Goal: Information Seeking & Learning: Learn about a topic

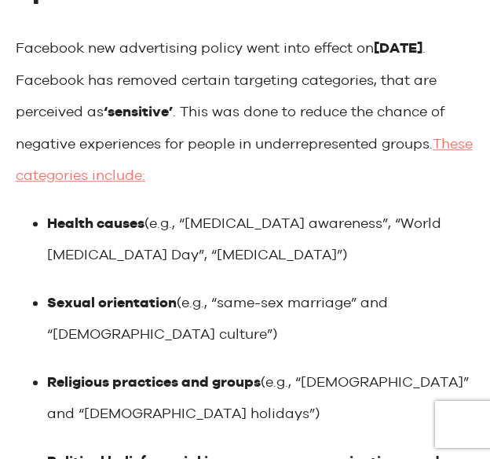
scroll to position [1306, 0]
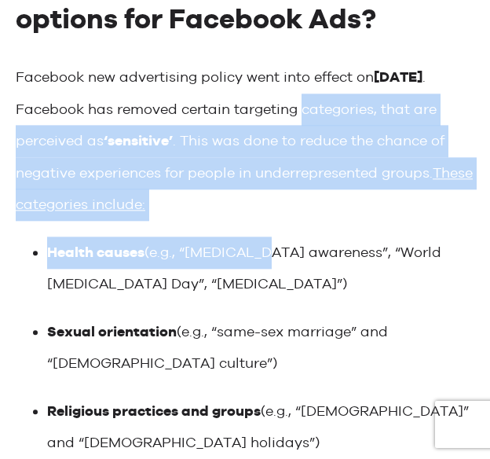
drag, startPoint x: 302, startPoint y: 130, endPoint x: 266, endPoint y: 240, distance: 116.0
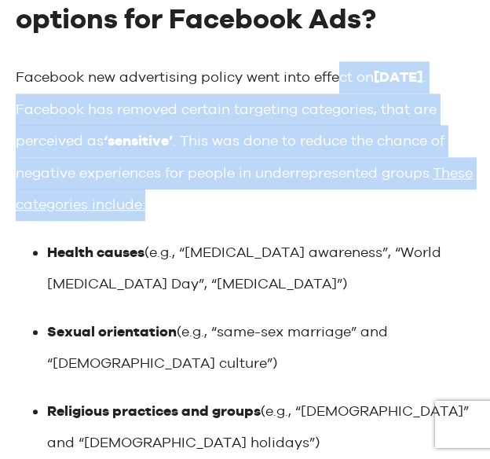
drag, startPoint x: 316, startPoint y: 229, endPoint x: 337, endPoint y: 89, distance: 141.4
click at [337, 89] on p "Facebook new advertising policy went into effect on [DATE] . Facebook has remov…" at bounding box center [245, 140] width 459 height 159
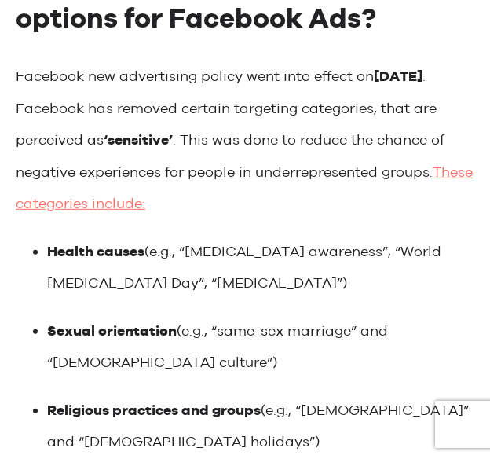
scroll to position [1331, 0]
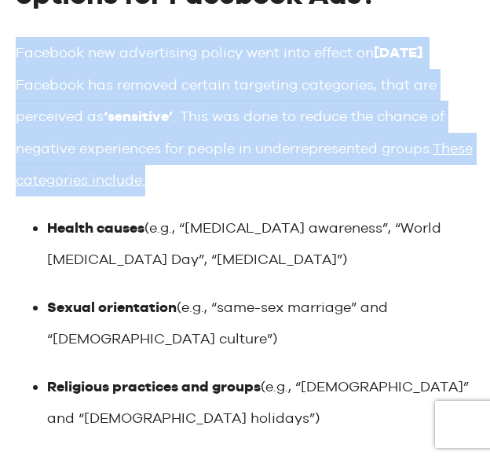
drag, startPoint x: 17, startPoint y: 62, endPoint x: 300, endPoint y: 185, distance: 308.2
click at [300, 185] on p "Facebook new advertising policy went into effect on [DATE] . Facebook has remov…" at bounding box center [245, 116] width 459 height 159
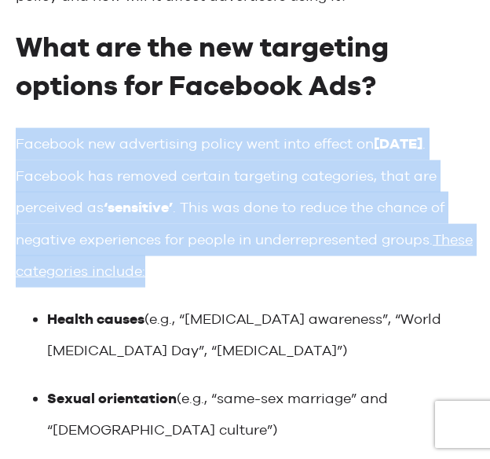
scroll to position [1288, 0]
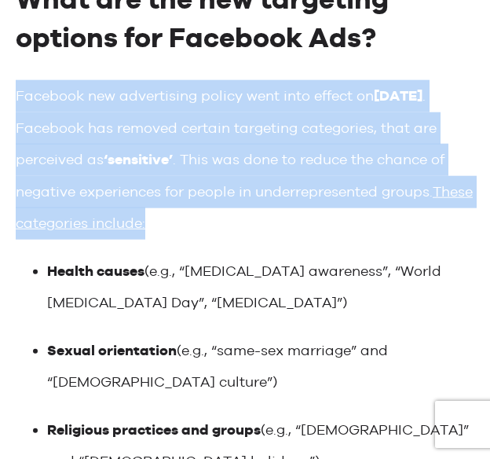
click at [314, 207] on p "Facebook new advertising policy went into effect on [DATE] . Facebook has remov…" at bounding box center [245, 159] width 459 height 159
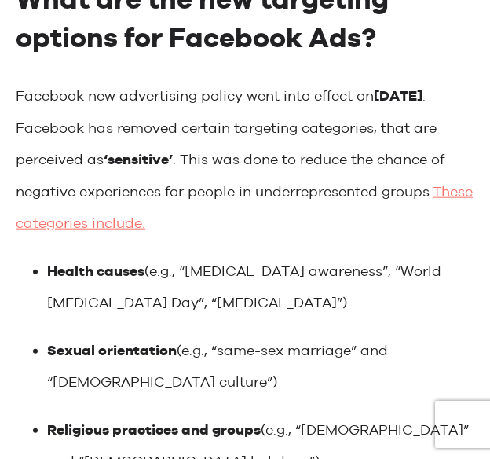
drag, startPoint x: 438, startPoint y: 112, endPoint x: 33, endPoint y: 121, distance: 405.5
click at [33, 121] on p "Facebook new advertising policy went into effect on [DATE] . Facebook has remov…" at bounding box center [245, 159] width 459 height 159
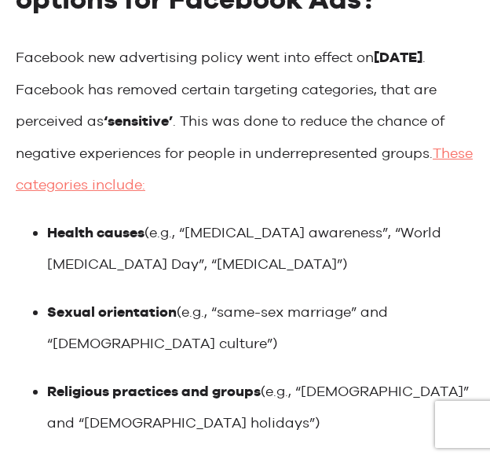
scroll to position [1318, 0]
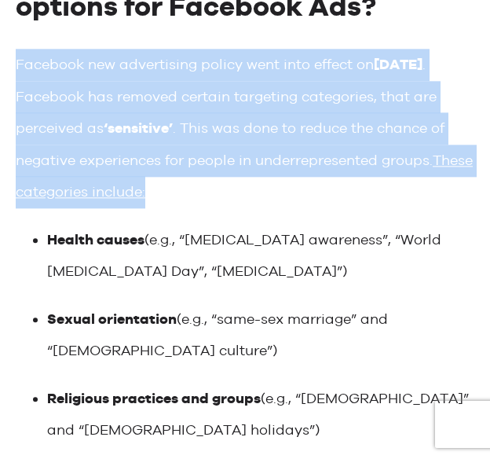
drag, startPoint x: 273, startPoint y: 208, endPoint x: 16, endPoint y: 86, distance: 283.6
click at [16, 86] on p "Facebook new advertising policy went into effect on [DATE] . Facebook has remov…" at bounding box center [245, 128] width 459 height 159
copy p "Facebook new advertising policy went into effect on [DATE] . Facebook has remov…"
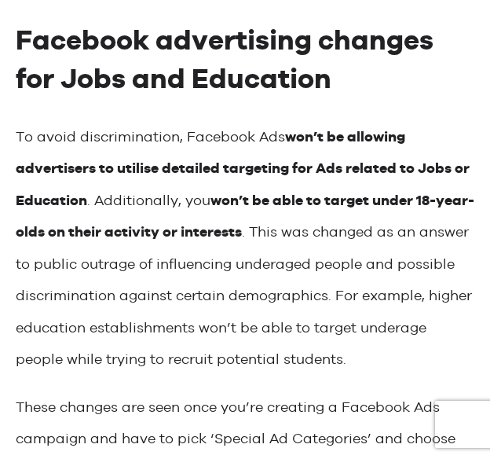
scroll to position [4500, 0]
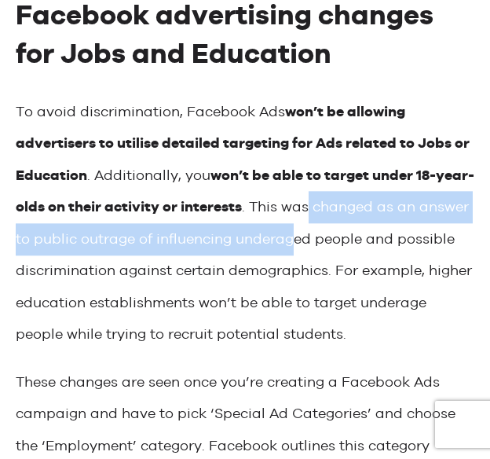
drag, startPoint x: 347, startPoint y: 234, endPoint x: 344, endPoint y: 288, distance: 53.5
click at [344, 288] on p "To avoid discrimination, Facebook Ads won’t be allowing advertisers to utilise …" at bounding box center [245, 223] width 459 height 255
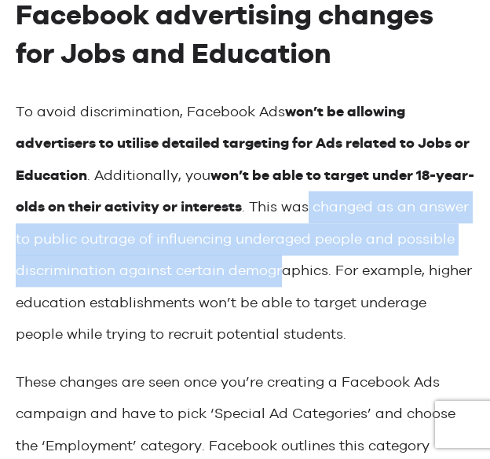
click at [344, 288] on p "To avoid discrimination, Facebook Ads won’t be allowing advertisers to utilise …" at bounding box center [245, 223] width 459 height 255
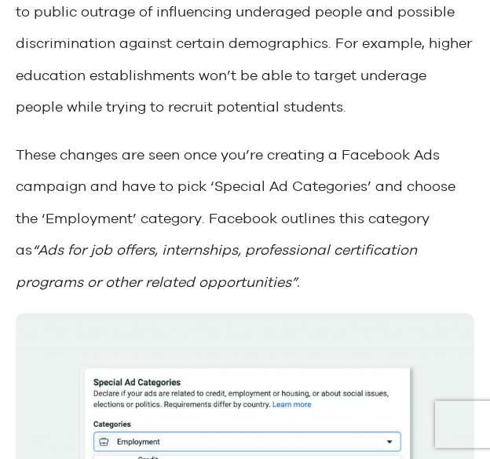
scroll to position [4779, 0]
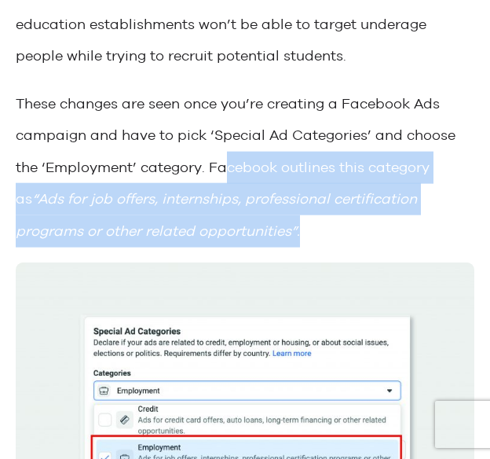
drag, startPoint x: 222, startPoint y: 191, endPoint x: 260, endPoint y: 273, distance: 90.3
click at [260, 247] on p "These changes are seen once you’re creating a Facebook Ads campaign and have to…" at bounding box center [245, 166] width 459 height 159
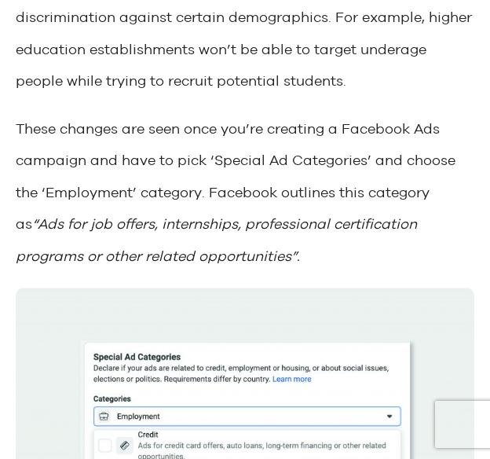
scroll to position [4699, 0]
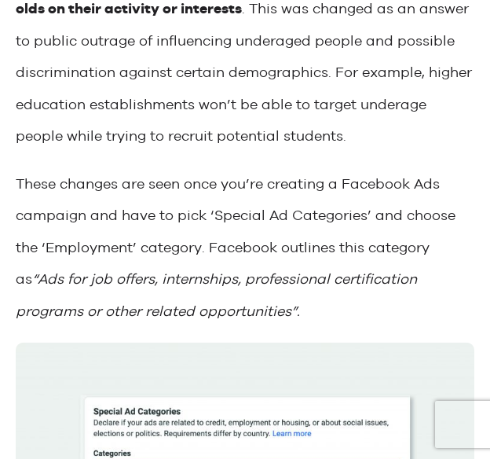
click at [406, 280] on p "These changes are seen once you’re creating a Facebook Ads campaign and have to…" at bounding box center [245, 246] width 459 height 159
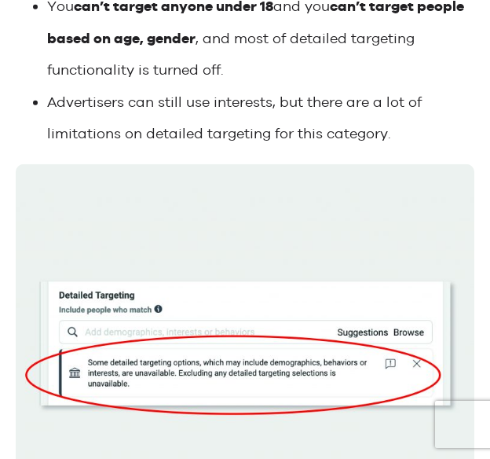
scroll to position [5609, 0]
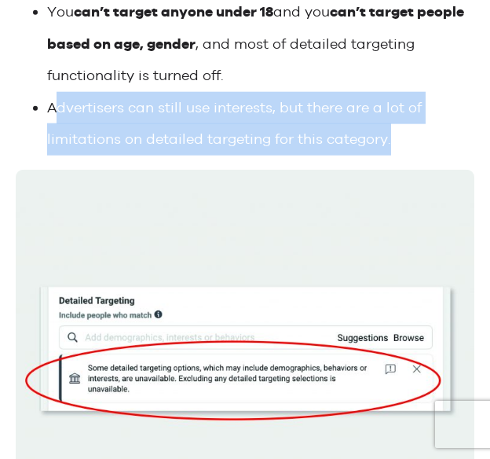
drag, startPoint x: 412, startPoint y: 183, endPoint x: 55, endPoint y: 146, distance: 359.4
click at [55, 146] on li "Advertisers can still use interests, but there are a lot of limitations on deta…" at bounding box center [260, 123] width 427 height 64
click at [54, 143] on li "Advertisers can still use interests, but there are a lot of limitations on deta…" at bounding box center [260, 123] width 427 height 64
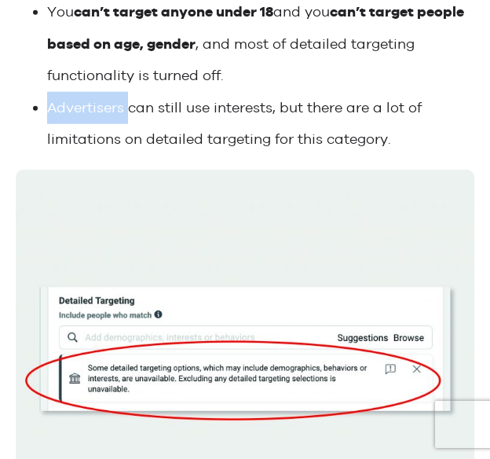
click at [54, 143] on li "Advertisers can still use interests, but there are a lot of limitations on deta…" at bounding box center [260, 123] width 427 height 64
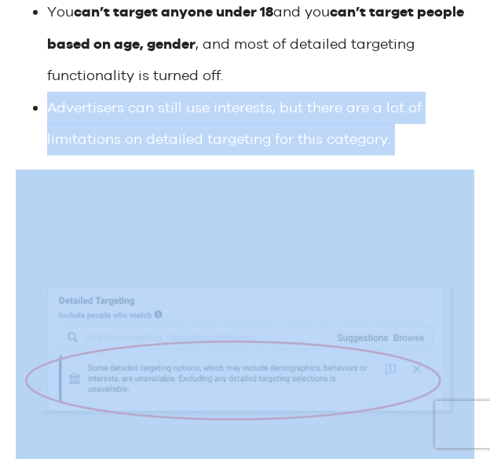
click at [54, 143] on li "Advertisers can still use interests, but there are a lot of limitations on deta…" at bounding box center [260, 123] width 427 height 64
click at [442, 155] on li "Advertisers can still use interests, but there are a lot of limitations on deta…" at bounding box center [260, 123] width 427 height 64
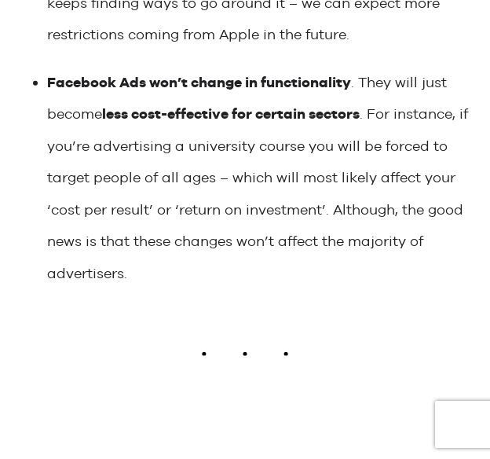
scroll to position [6705, 0]
